Goal: Task Accomplishment & Management: Manage account settings

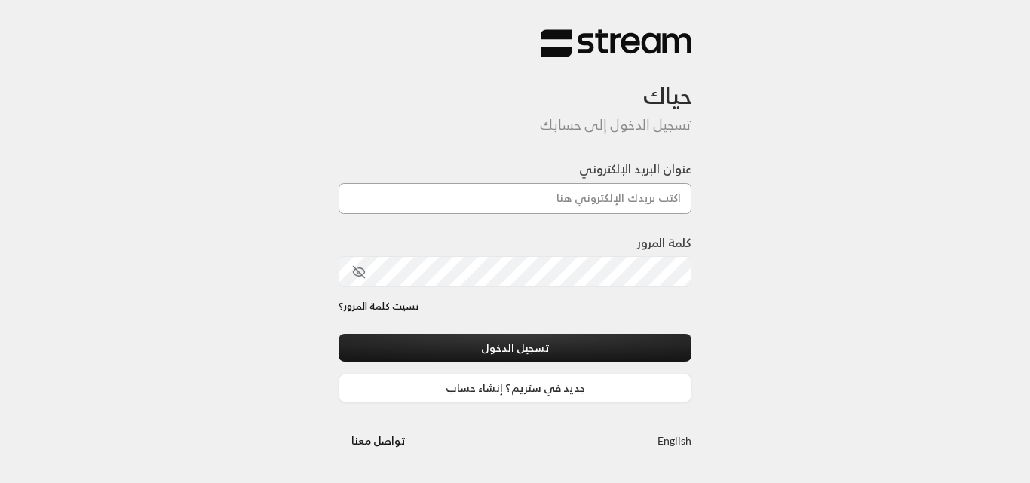
click at [574, 201] on input "عنوان البريد الإلكتروني" at bounding box center [515, 198] width 353 height 31
click at [647, 198] on input "عنوان البريد الإلكتروني" at bounding box center [515, 198] width 353 height 31
click at [614, 196] on input "عنوان البريد الإلكتروني" at bounding box center [515, 198] width 353 height 31
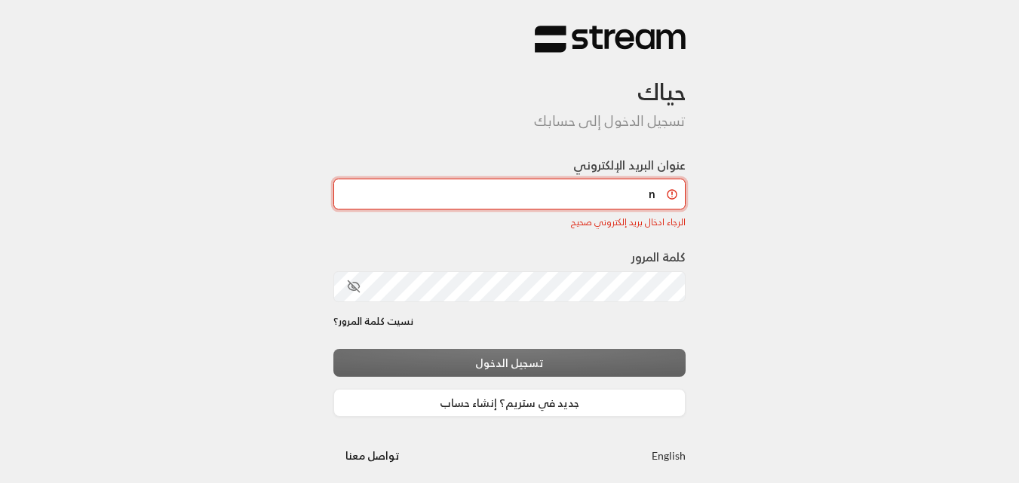
type input "[EMAIL_ADDRESS][DOMAIN_NAME]"
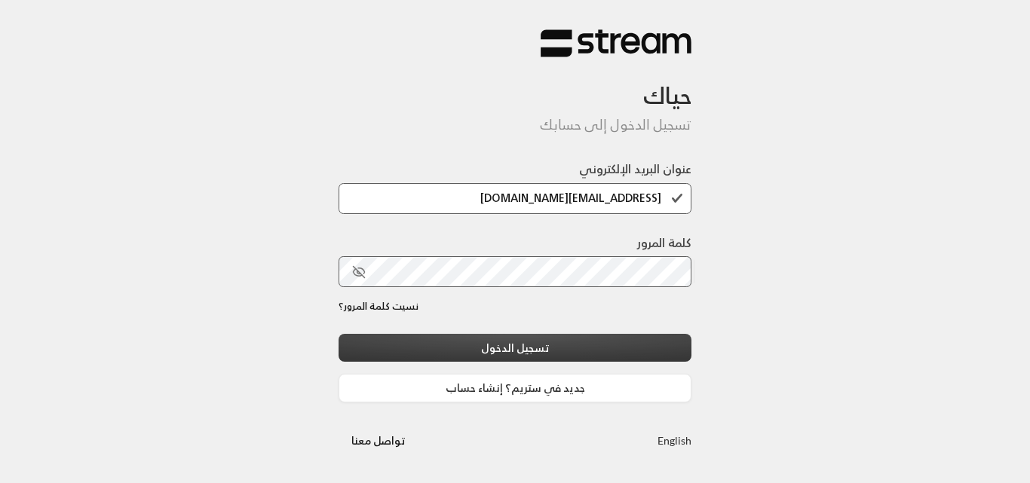
click at [571, 358] on button "تسجيل الدخول" at bounding box center [515, 348] width 353 height 28
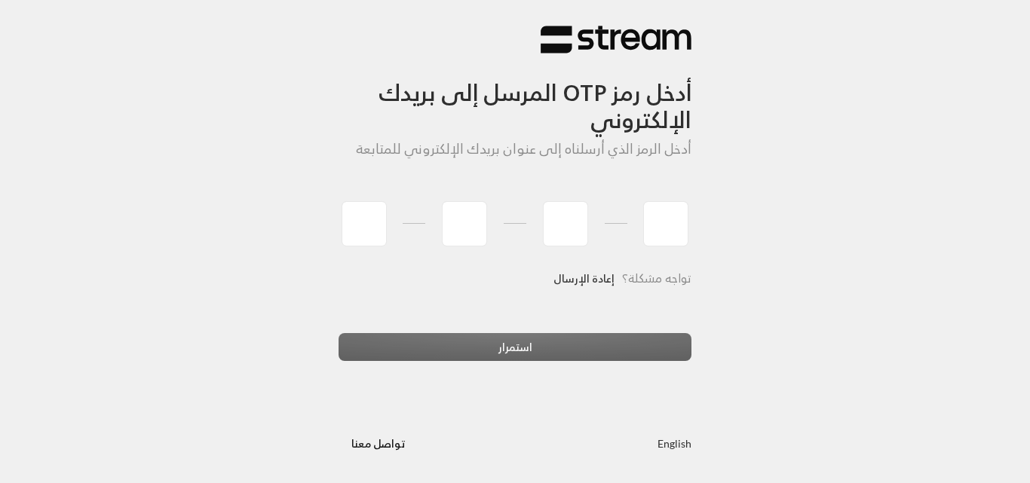
click at [570, 283] on link "إعادة الإرسال" at bounding box center [584, 278] width 61 height 31
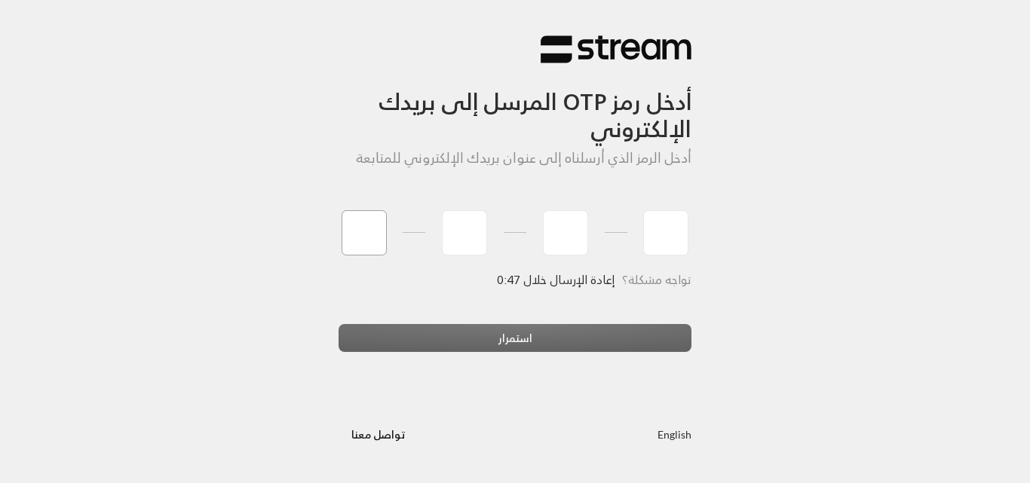
type input "0"
type input "5"
type input "1"
type input "0"
